Goal: Task Accomplishment & Management: Use online tool/utility

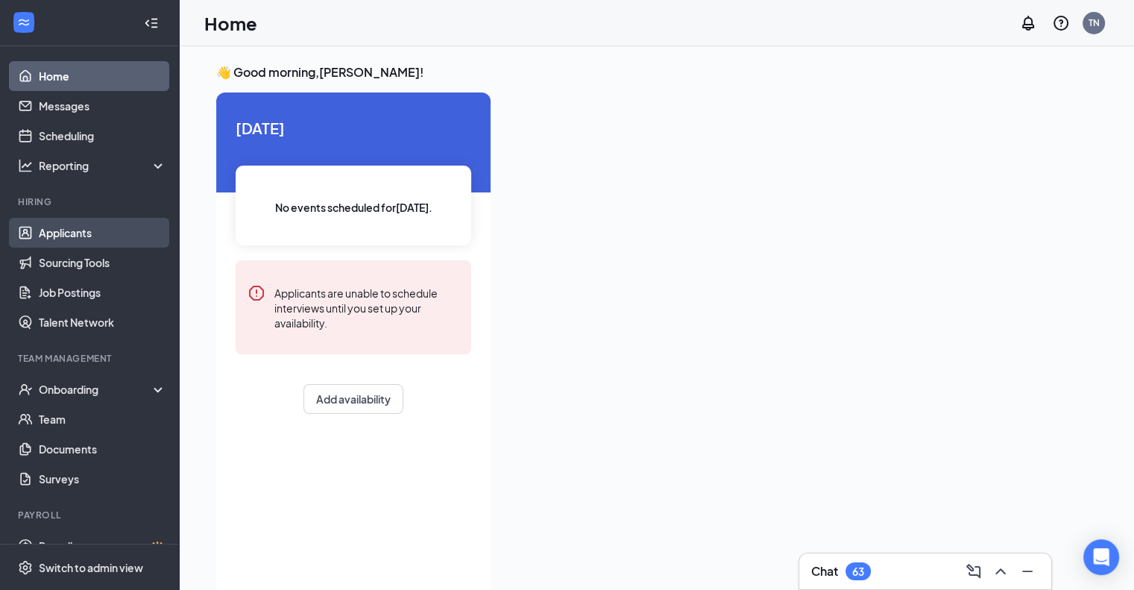
click at [102, 226] on link "Applicants" at bounding box center [102, 233] width 127 height 30
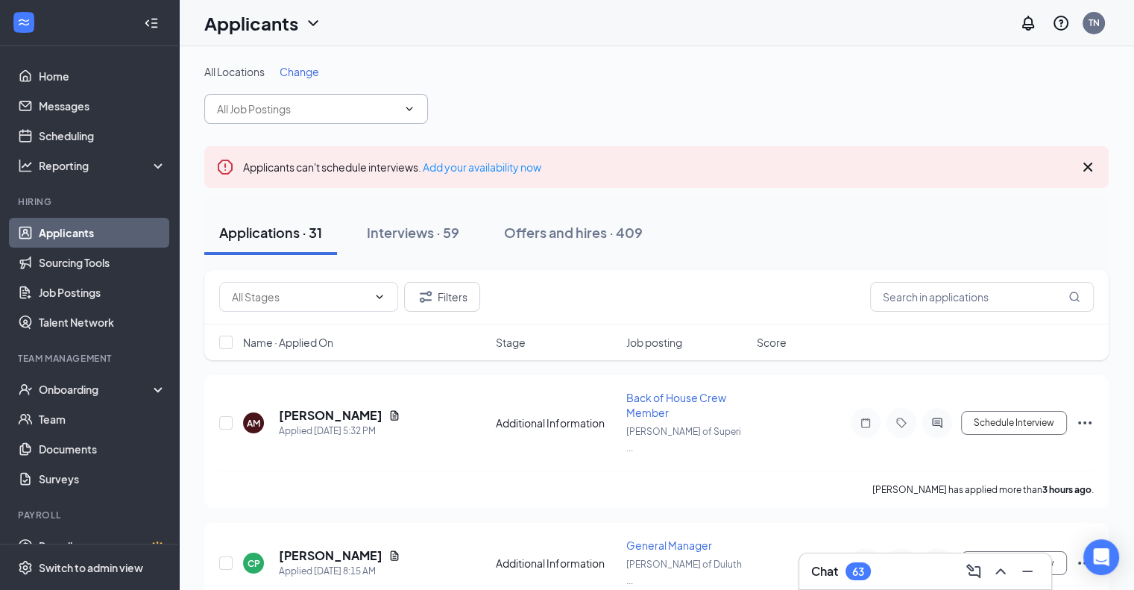
click at [314, 121] on span at bounding box center [316, 109] width 224 height 30
click at [392, 110] on input "text" at bounding box center [307, 109] width 180 height 16
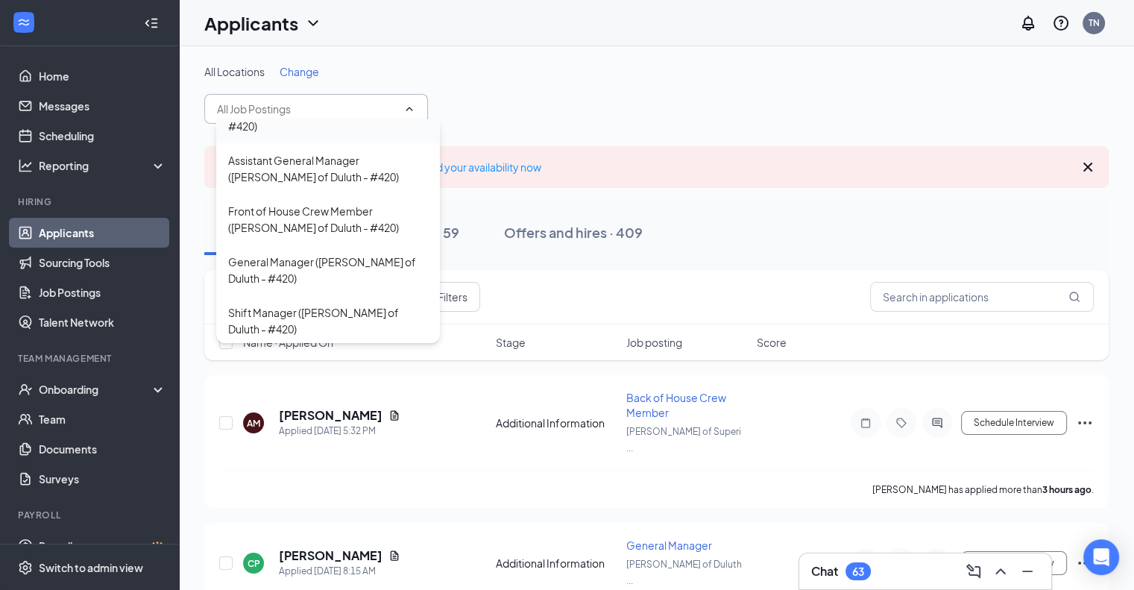
scroll to position [196, 0]
click at [326, 253] on div "General Manager ([PERSON_NAME] of Duluth - #420)" at bounding box center [328, 269] width 200 height 33
type input "General Manager ([PERSON_NAME] of Duluth - #420)"
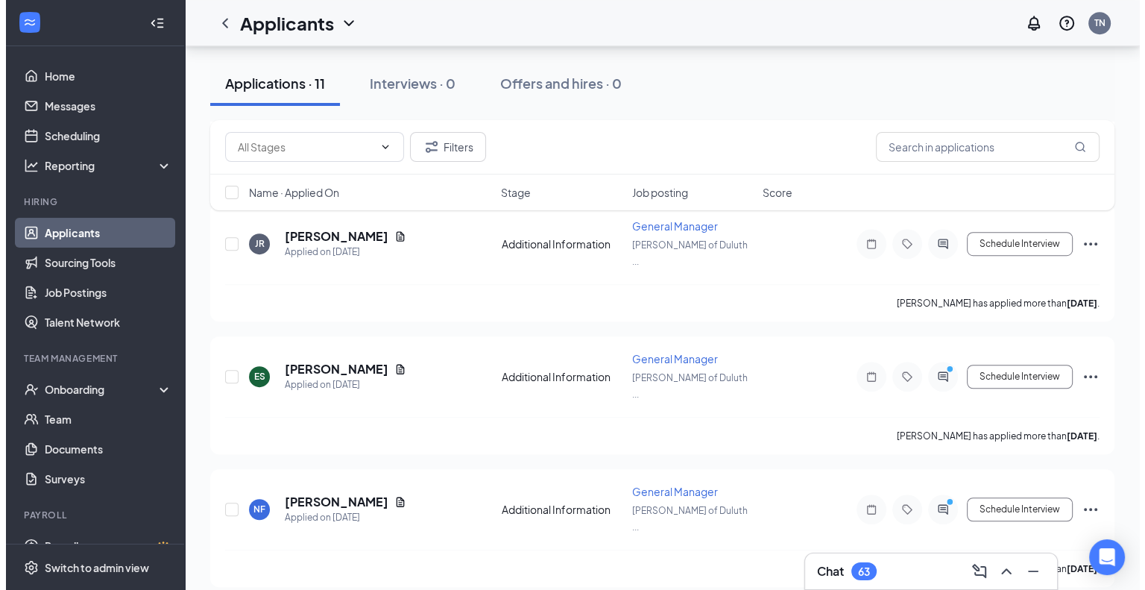
scroll to position [856, 0]
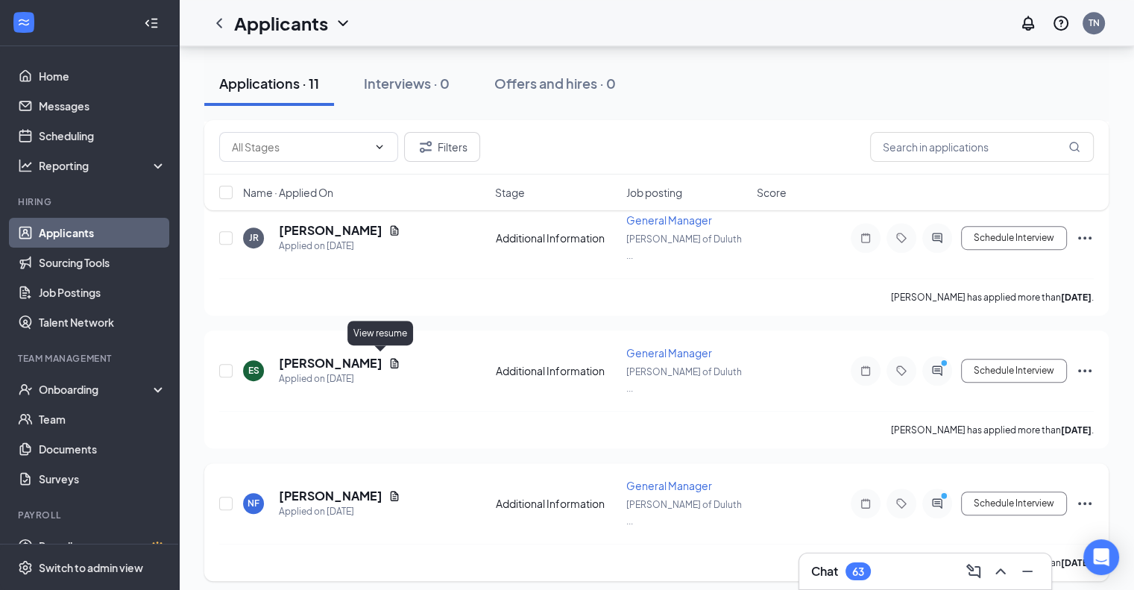
click at [391, 490] on icon "Document" at bounding box center [395, 495] width 8 height 10
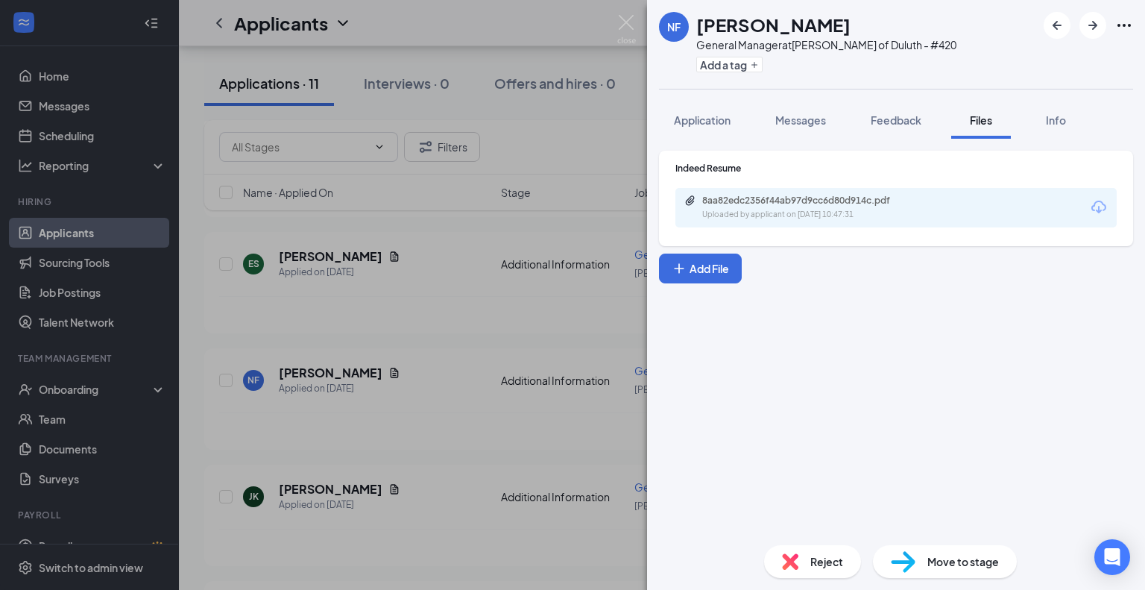
click at [999, 221] on div "8aa82edc2356f44ab97d9cc6d80d914c.pdf Uploaded by applicant on [DATE] 10:47:31" at bounding box center [895, 207] width 441 height 39
click at [1102, 209] on icon "Download" at bounding box center [1099, 207] width 18 height 18
